Goal: Information Seeking & Learning: Get advice/opinions

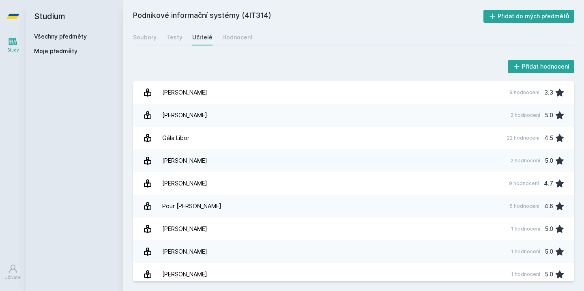
scroll to position [0, 0]
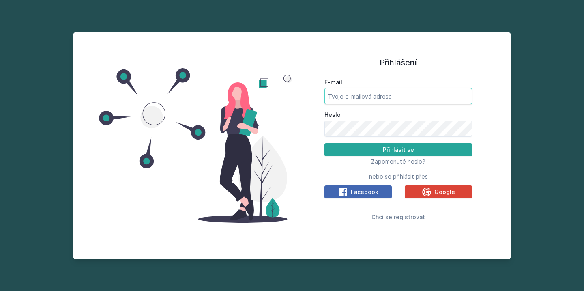
type input "[EMAIL_ADDRESS][DOMAIN_NAME]"
click at [399, 150] on button "Přihlásit se" at bounding box center [399, 149] width 148 height 13
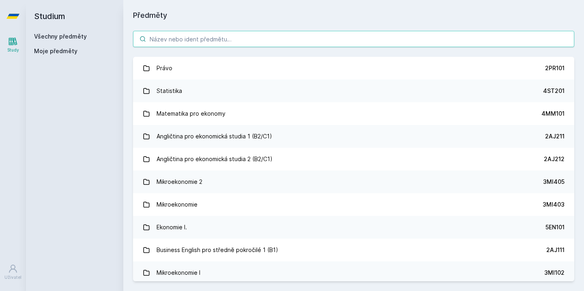
click at [247, 41] on input "search" at bounding box center [354, 39] width 442 height 16
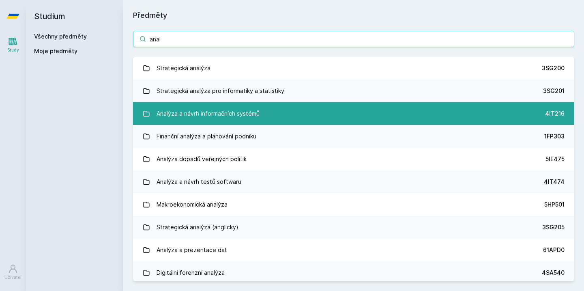
type input "anal"
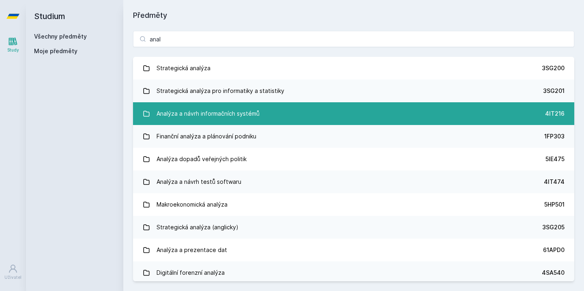
click at [239, 121] on div "Analýza a návrh informačních systémů" at bounding box center [208, 114] width 103 height 16
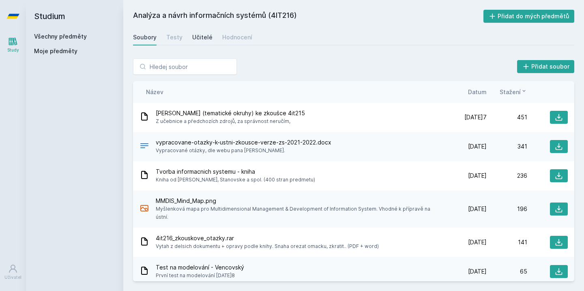
click at [202, 39] on div "Učitelé" at bounding box center [202, 37] width 20 height 8
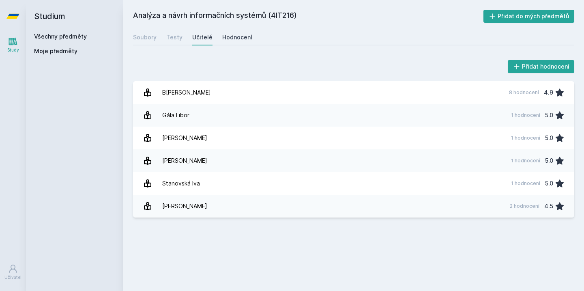
click at [235, 38] on div "Hodnocení" at bounding box center [237, 37] width 30 height 8
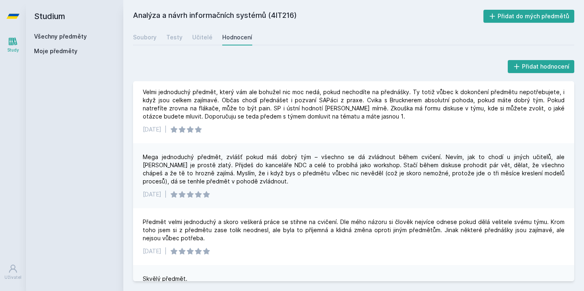
scroll to position [5, 0]
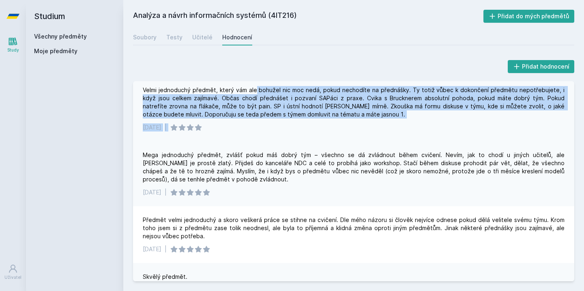
drag, startPoint x: 254, startPoint y: 93, endPoint x: 296, endPoint y: 131, distance: 56.9
click at [296, 131] on div "Velmi jednoduchý předmět, který vám ale bohužel nic moc nedá, pokud nechodíte n…" at bounding box center [354, 108] width 442 height 65
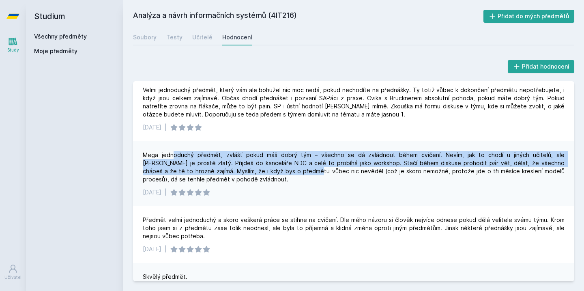
drag, startPoint x: 170, startPoint y: 155, endPoint x: 250, endPoint y: 177, distance: 82.4
click at [250, 174] on div "Mega jednoduchý předmět, zvlášť pokud máš dobrý tým – všechno se dá zvládnout b…" at bounding box center [354, 167] width 422 height 32
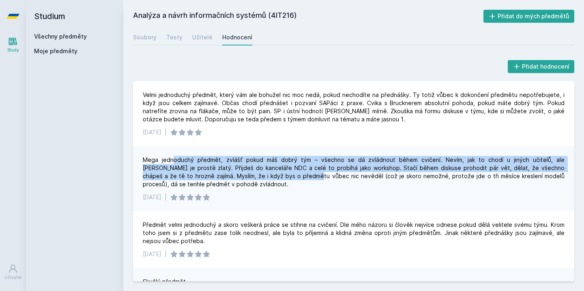
scroll to position [0, 0]
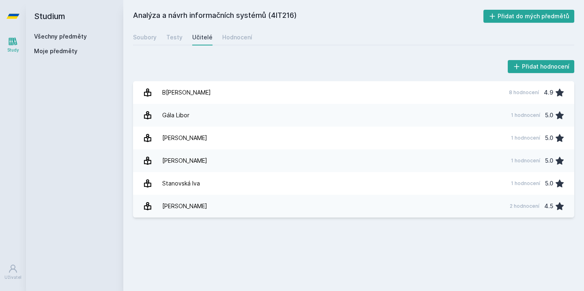
click at [10, 15] on icon at bounding box center [12, 16] width 13 height 5
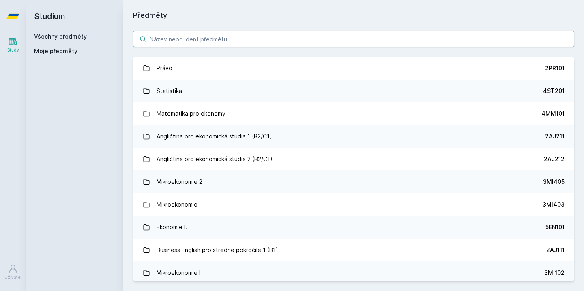
click at [185, 40] on input "search" at bounding box center [354, 39] width 442 height 16
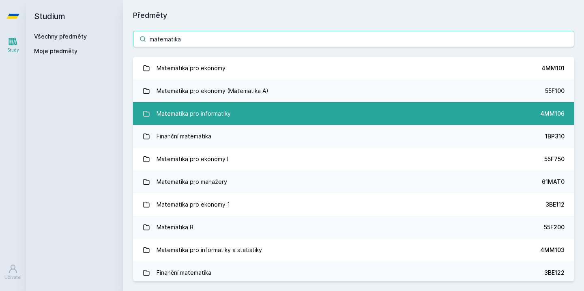
type input "matematika"
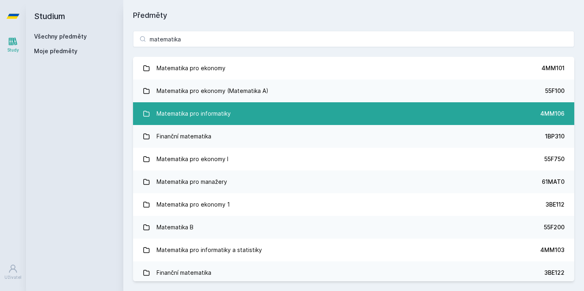
click at [222, 110] on div "Matematika pro informatiky" at bounding box center [194, 114] width 74 height 16
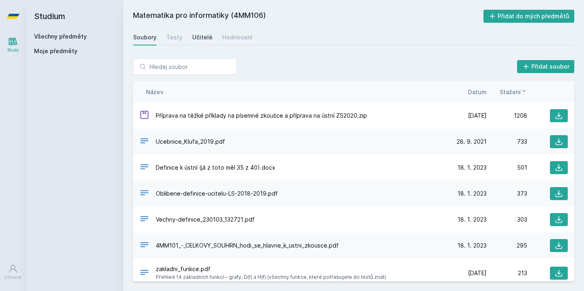
click at [205, 35] on div "Učitelé" at bounding box center [202, 37] width 20 height 8
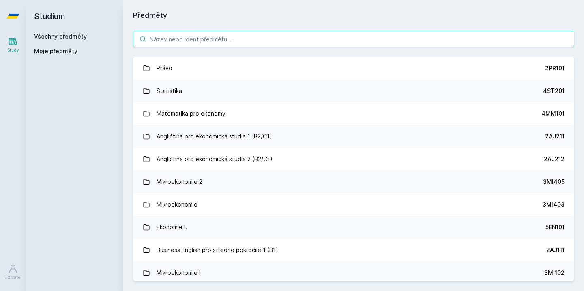
click at [232, 41] on input "search" at bounding box center [354, 39] width 442 height 16
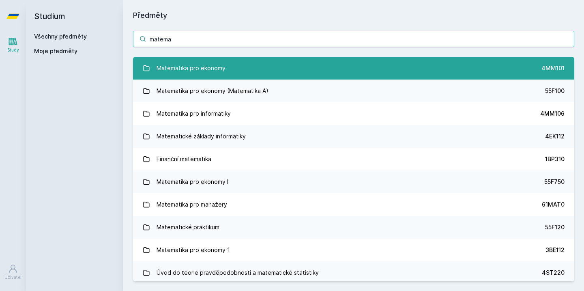
type input "matema"
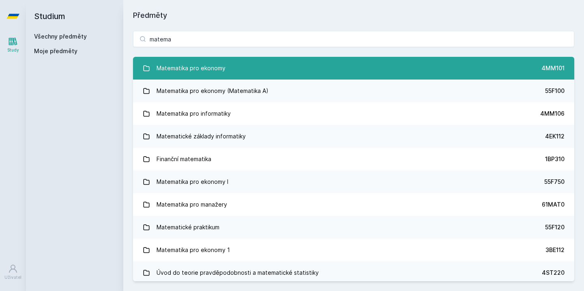
click at [229, 67] on link "Matematika pro ekonomy 4MM101" at bounding box center [354, 68] width 442 height 23
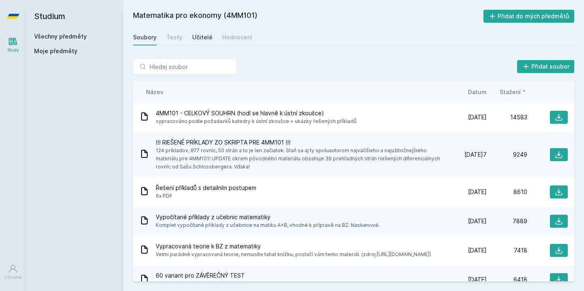
click at [202, 35] on div "Učitelé" at bounding box center [202, 37] width 20 height 8
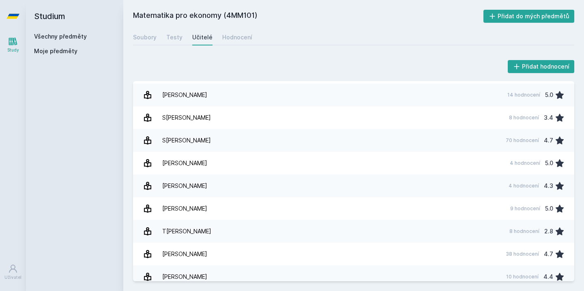
scroll to position [656, 0]
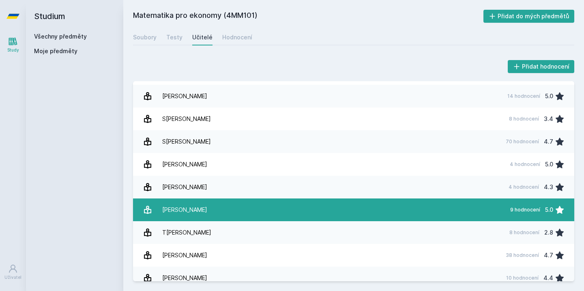
click at [245, 213] on link "[PERSON_NAME] 9 hodnocení 5.0" at bounding box center [354, 209] width 442 height 23
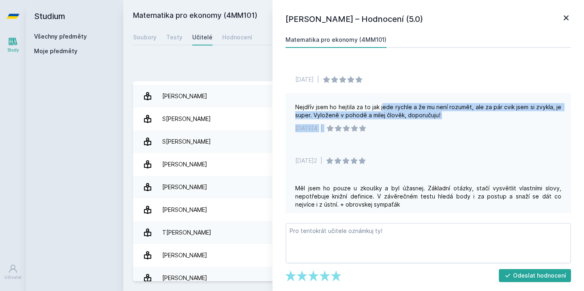
drag, startPoint x: 384, startPoint y: 109, endPoint x: 415, endPoint y: 151, distance: 52.0
click at [410, 131] on div "Nejdřív jsem ho hejtila za to jak jede rychle a že mu není rozumět, ale za pár …" at bounding box center [429, 117] width 286 height 49
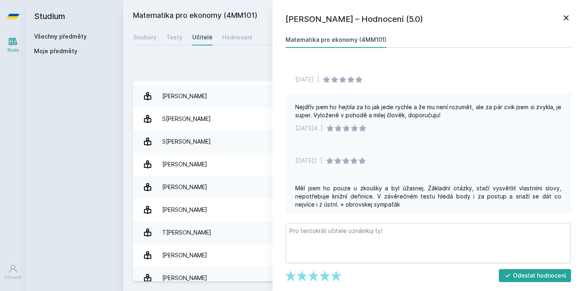
click at [415, 151] on div "[DATE] |" at bounding box center [429, 158] width 286 height 32
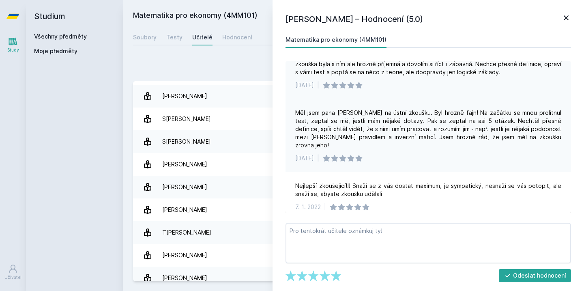
scroll to position [302, 0]
click at [568, 19] on icon at bounding box center [566, 17] width 5 height 5
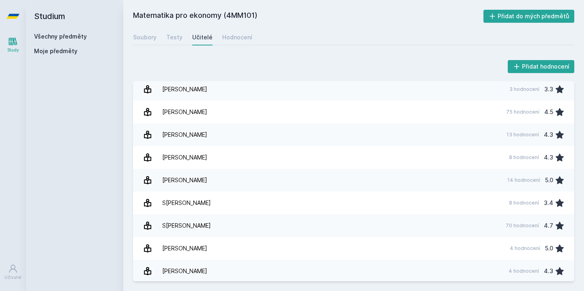
scroll to position [573, 0]
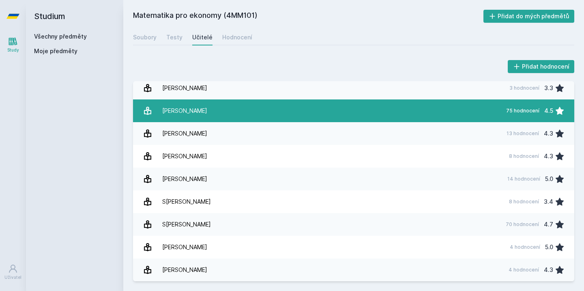
click at [244, 112] on link "[PERSON_NAME] 75 hodnocení 4.5" at bounding box center [354, 110] width 442 height 23
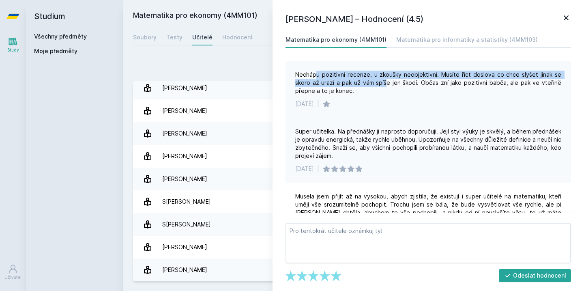
drag, startPoint x: 316, startPoint y: 75, endPoint x: 390, endPoint y: 83, distance: 73.8
click at [390, 83] on div "Nechápu pozitivní recenze, u zkoušky neobjektivní. Musíte říct doslova co chce …" at bounding box center [428, 83] width 266 height 24
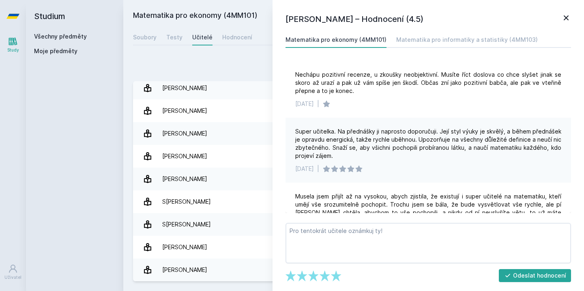
click at [455, 31] on div "[PERSON_NAME] – Hodnocení (4.5) Matematika pro ekonomy (4MM101) Matematika pro …" at bounding box center [429, 145] width 312 height 291
click at [446, 39] on div "Matematika pro informatiky a statistiky (4MM103)" at bounding box center [468, 40] width 142 height 8
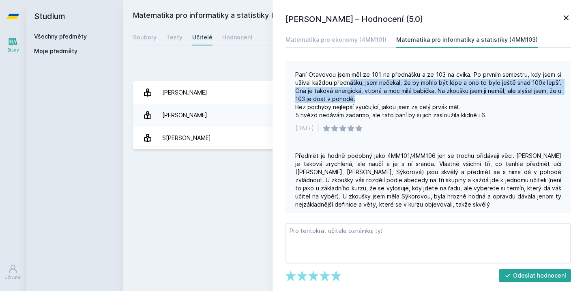
drag, startPoint x: 349, startPoint y: 81, endPoint x: 375, endPoint y: 97, distance: 30.9
click at [375, 97] on div "Paní Otavovou jsem měl ze 101 na přednášku a ze 103 na cvika. Po prvním semestr…" at bounding box center [428, 95] width 266 height 49
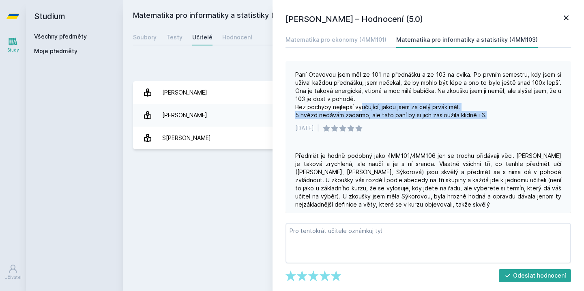
drag, startPoint x: 361, startPoint y: 106, endPoint x: 454, endPoint y: 120, distance: 94.0
click at [454, 120] on div "Paní Otavovou jsem měl ze 101 na přednášku a ze 103 na cvika. Po prvním semestr…" at bounding box center [429, 101] width 286 height 81
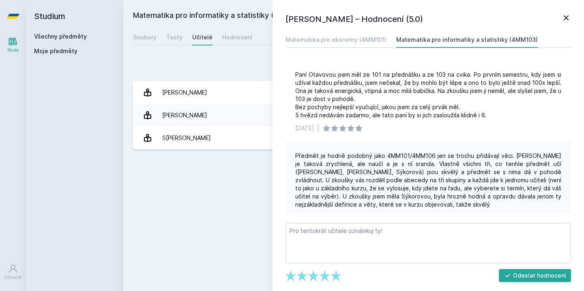
click at [457, 143] on div "Předmět je hodně podobný jako 4MM101/4MM106 jen se trochu přidávají věci. O[PER…" at bounding box center [429, 186] width 286 height 89
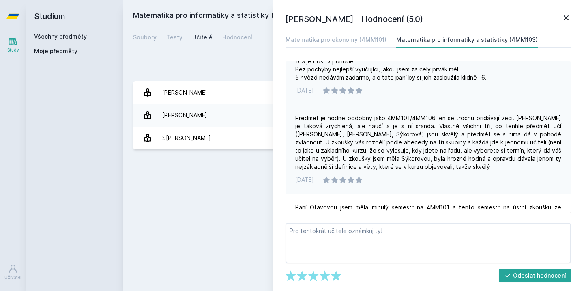
scroll to position [41, 0]
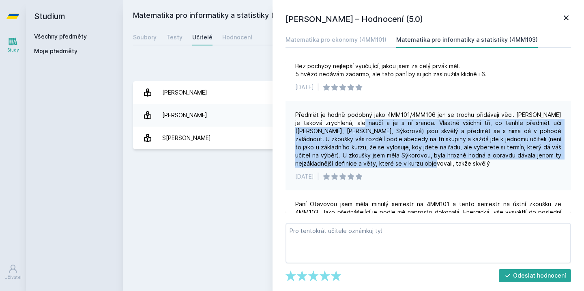
drag, startPoint x: 351, startPoint y: 124, endPoint x: 446, endPoint y: 171, distance: 106.7
click at [447, 170] on div "Předmět je hodně podobný jako 4MM101/4MM106 jen se trochu přidávají věci. O[PER…" at bounding box center [429, 145] width 286 height 89
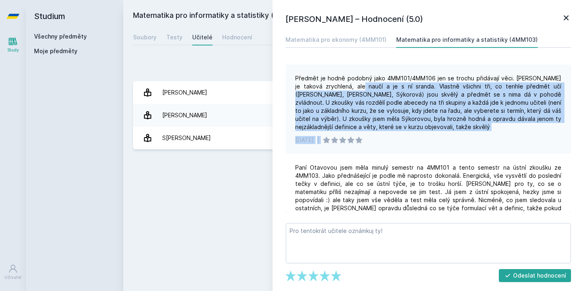
scroll to position [105, 0]
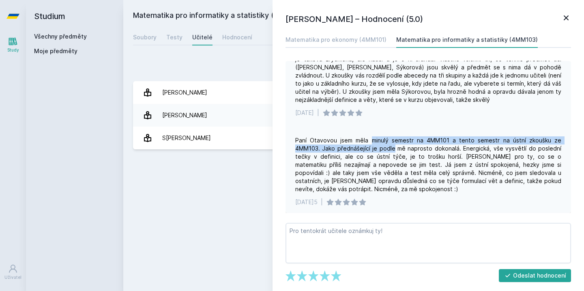
drag, startPoint x: 372, startPoint y: 140, endPoint x: 395, endPoint y: 145, distance: 23.6
click at [395, 145] on div "Paní Otavovou jsem měla minulý semestr na 4MM101 a tento semestr na ústní zkouš…" at bounding box center [428, 164] width 266 height 57
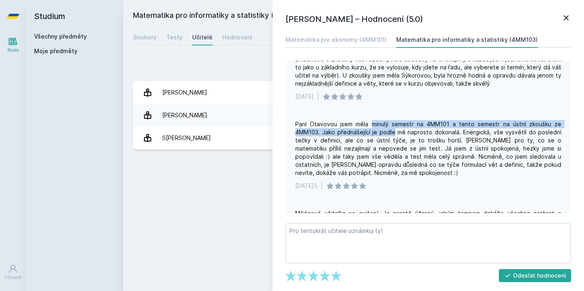
scroll to position [125, 0]
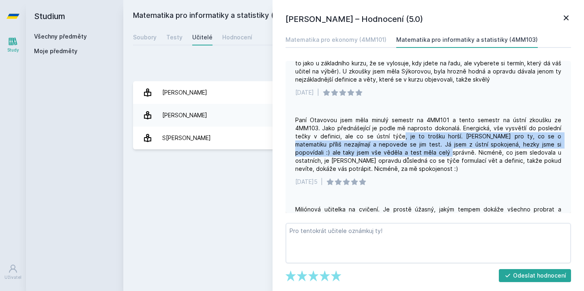
drag, startPoint x: 395, startPoint y: 136, endPoint x: 404, endPoint y: 148, distance: 15.3
click at [404, 148] on div "Paní Otavovou jsem měla minulý semestr na 4MM101 a tento semestr na ústní zkouš…" at bounding box center [428, 144] width 266 height 57
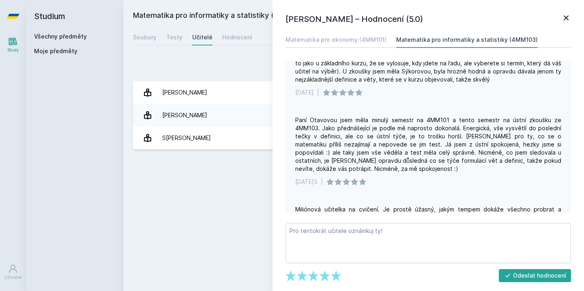
click at [412, 173] on div "Paní Otavovou jsem měla minulý semestr na 4MM101 a tento semestr na ústní zkouš…" at bounding box center [429, 150] width 286 height 89
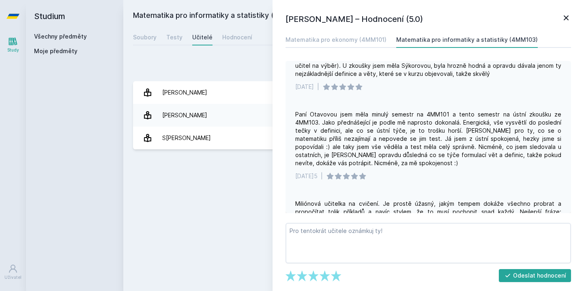
scroll to position [132, 0]
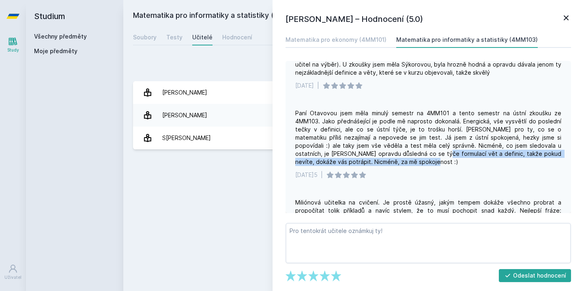
drag, startPoint x: 392, startPoint y: 149, endPoint x: 404, endPoint y: 163, distance: 18.7
click at [404, 163] on div "Paní Otavovou jsem měla minulý semestr na 4MM101 a tento semestr na ústní zkouš…" at bounding box center [428, 137] width 266 height 57
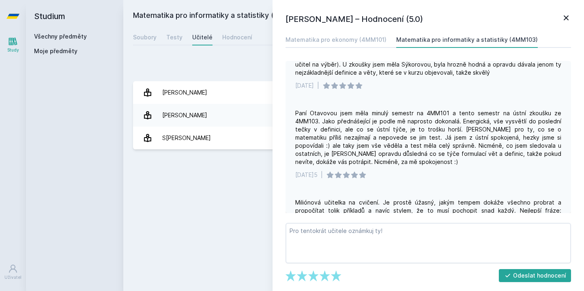
click at [404, 166] on div "Paní Otavovou jsem měla minulý semestr na 4MM101 a tento semestr na ústní zkouš…" at bounding box center [428, 137] width 266 height 57
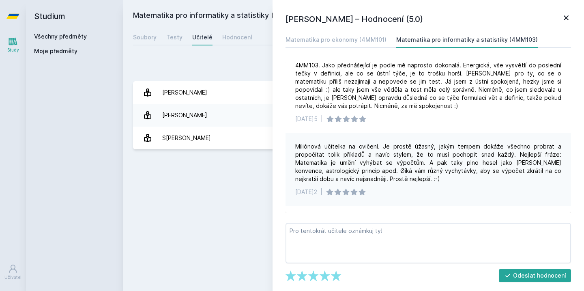
scroll to position [190, 0]
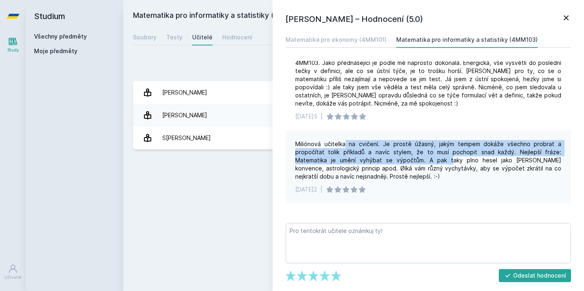
drag, startPoint x: 345, startPoint y: 144, endPoint x: 409, endPoint y: 162, distance: 65.9
click at [410, 162] on div "Miliónová učitelka na cvičení. Je prostě úžasný, jakým tempem dokáže všechno pr…" at bounding box center [428, 160] width 266 height 41
click at [343, 39] on div "Matematika pro ekonomy (4MM101)" at bounding box center [336, 40] width 101 height 8
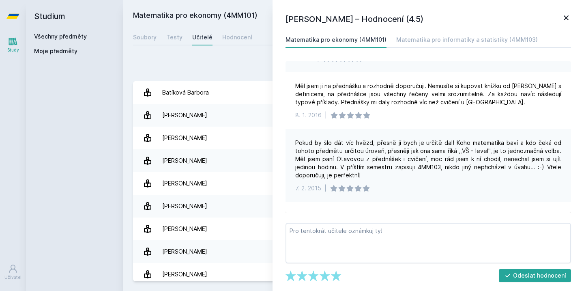
scroll to position [1404, 0]
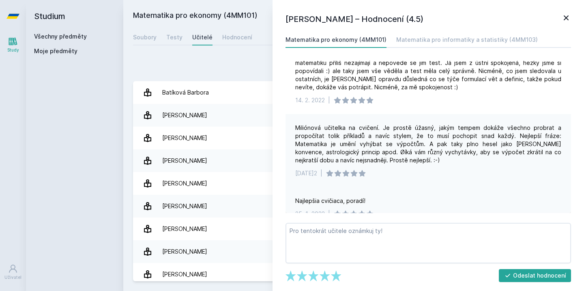
click at [409, 188] on div "Najlepšia cvičiaca, poradí! [DATE]2 |" at bounding box center [429, 207] width 286 height 41
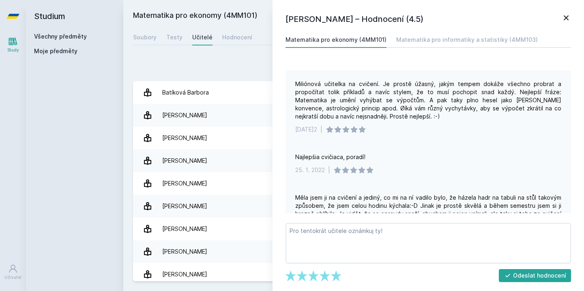
scroll to position [257, 0]
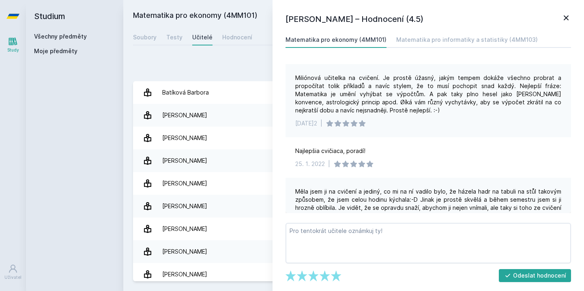
click at [255, 69] on div "Přidat hodnocení" at bounding box center [354, 66] width 442 height 16
click at [571, 20] on icon at bounding box center [567, 18] width 10 height 10
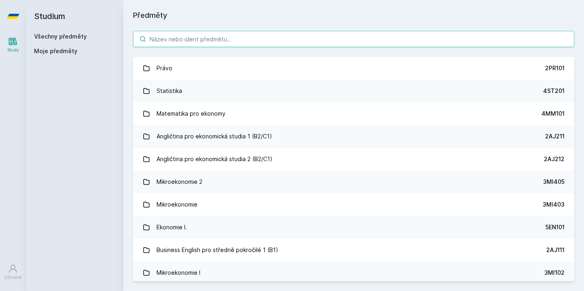
click at [227, 37] on input "search" at bounding box center [354, 39] width 442 height 16
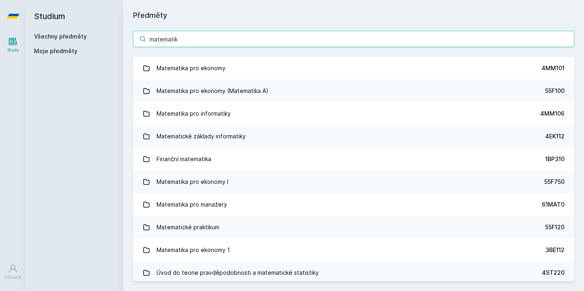
type input "matematik"
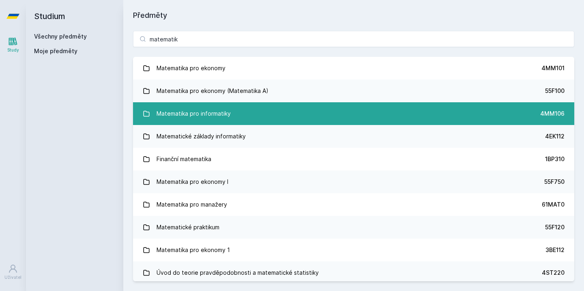
drag, startPoint x: 217, startPoint y: 24, endPoint x: 249, endPoint y: 117, distance: 98.8
click at [249, 117] on link "Matematika pro informatiky 4MM106" at bounding box center [354, 113] width 442 height 23
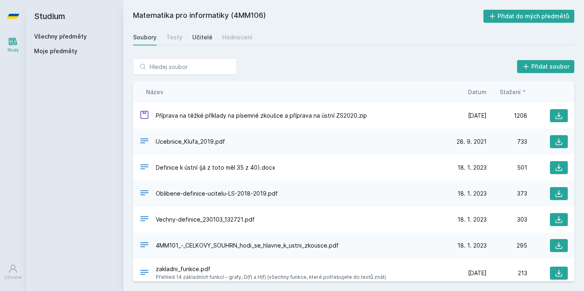
click at [196, 34] on div "Učitelé" at bounding box center [202, 37] width 20 height 8
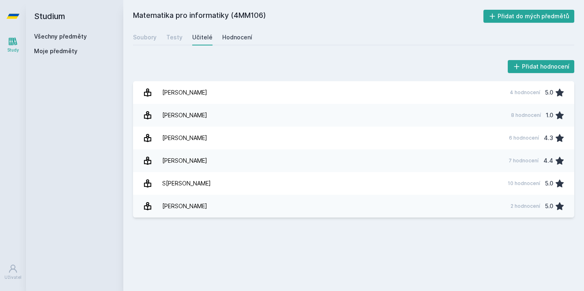
click at [231, 37] on div "Hodnocení" at bounding box center [237, 37] width 30 height 8
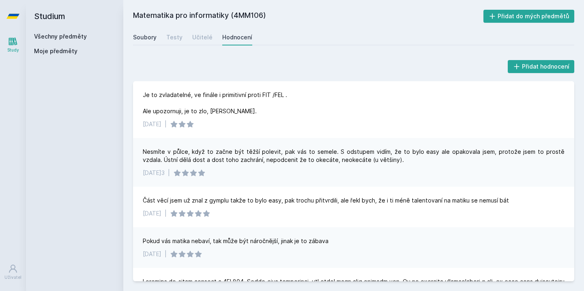
click at [148, 38] on div "Soubory" at bounding box center [145, 37] width 24 height 8
